Goal: Task Accomplishment & Management: Manage account settings

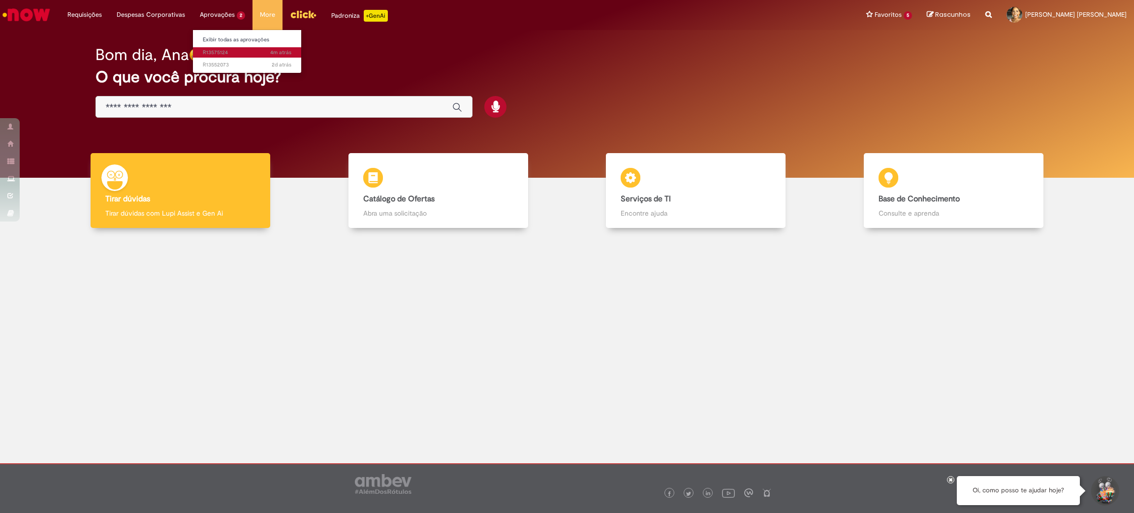
click at [220, 53] on span "4m atrás 4 minutos atrás R13575124" at bounding box center [247, 53] width 89 height 8
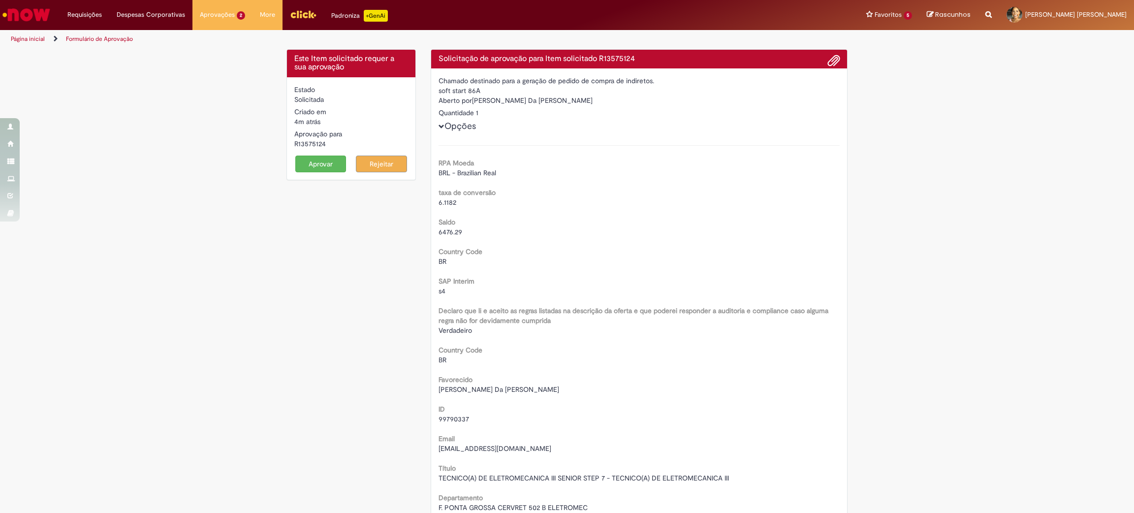
click at [306, 164] on button "Aprovar" at bounding box center [320, 164] width 51 height 17
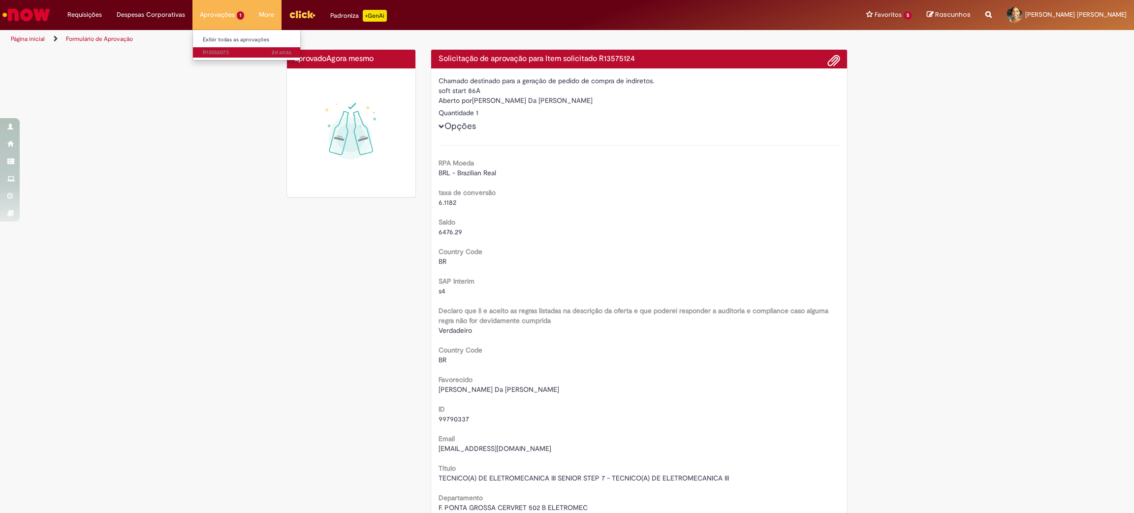
click at [227, 53] on span "2d atrás 2 [PERSON_NAME] atrás R13552073" at bounding box center [247, 53] width 89 height 8
click at [223, 58] on ul "Exibir todas as aprovações 2d atrás 2 [PERSON_NAME] atrás R13552073" at bounding box center [246, 45] width 108 height 31
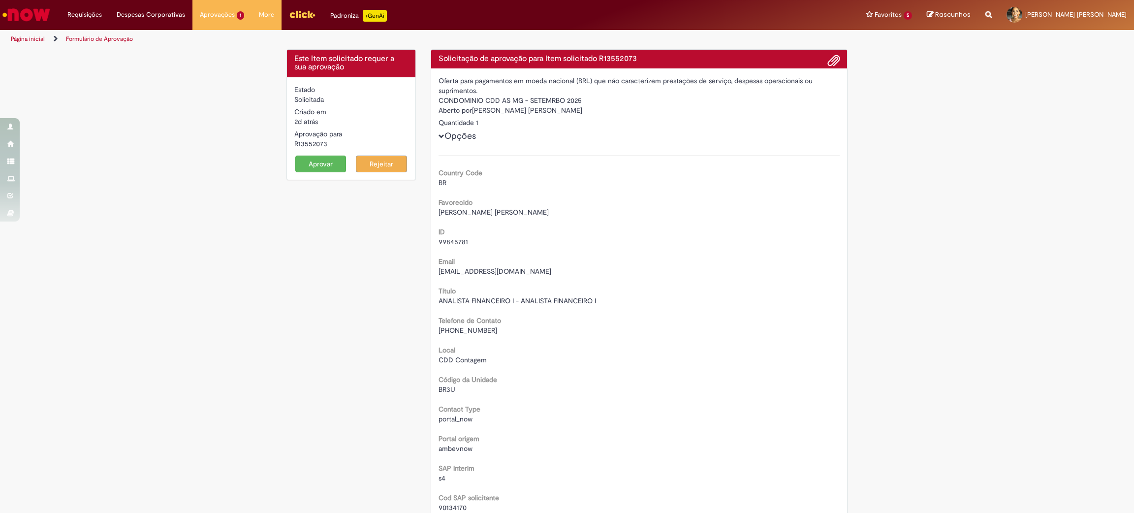
click at [315, 156] on div "Aprovar Rejeitar" at bounding box center [351, 164] width 114 height 17
click at [315, 168] on button "Aprovar" at bounding box center [320, 164] width 51 height 17
